Goal: Navigation & Orientation: Find specific page/section

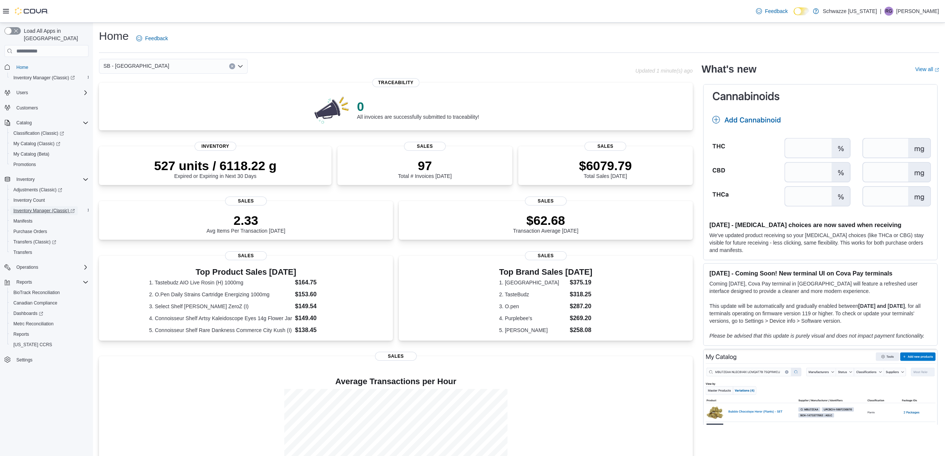
click at [36, 208] on span "Inventory Manager (Classic)" at bounding box center [43, 211] width 61 height 6
